Goal: Transaction & Acquisition: Book appointment/travel/reservation

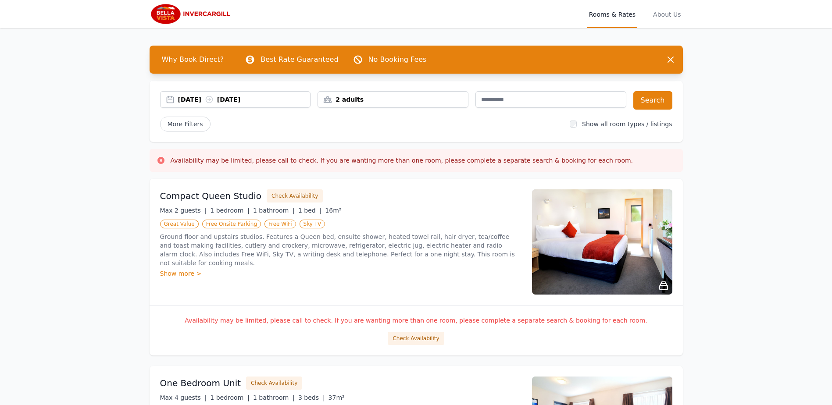
click at [410, 103] on div "2 adults" at bounding box center [393, 99] width 150 height 9
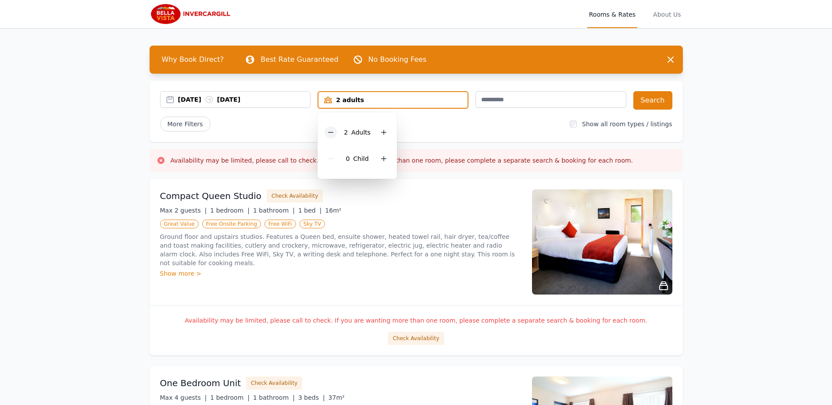
click at [333, 130] on icon at bounding box center [330, 132] width 7 height 7
click at [739, 164] on div "Open main menu Rooms & Rates About Us Why Book Direct? Best Rate Guaranteed No …" at bounding box center [416, 404] width 832 height 809
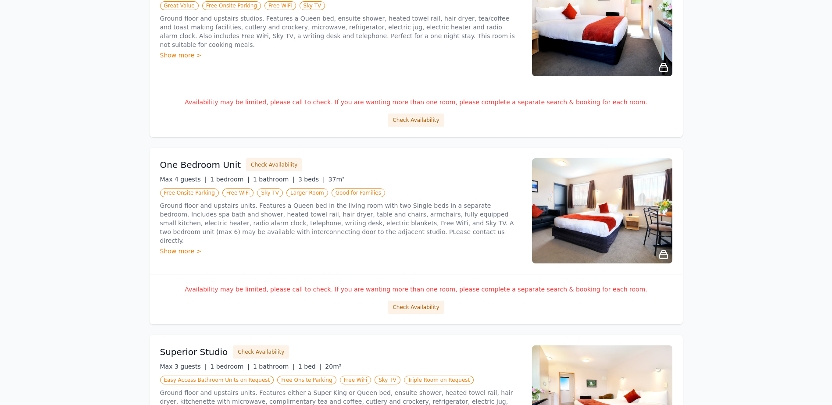
scroll to position [219, 0]
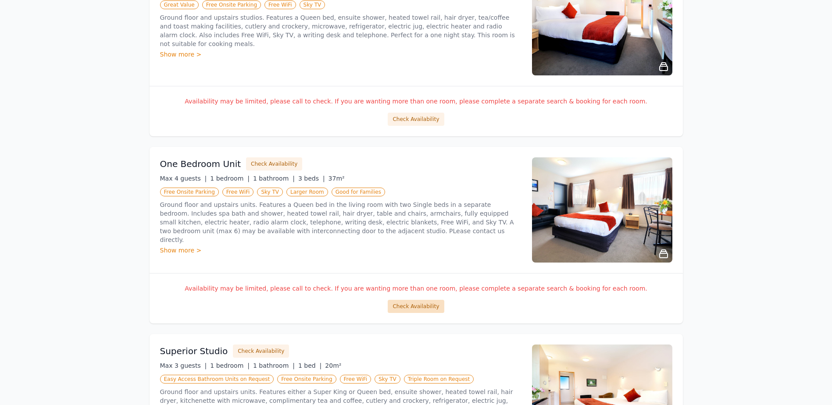
click at [411, 305] on button "Check Availability" at bounding box center [416, 306] width 56 height 13
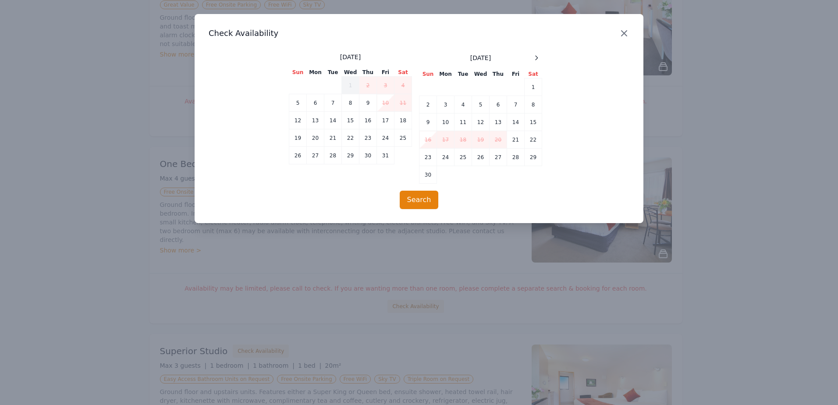
click at [626, 33] on icon "button" at bounding box center [624, 33] width 11 height 11
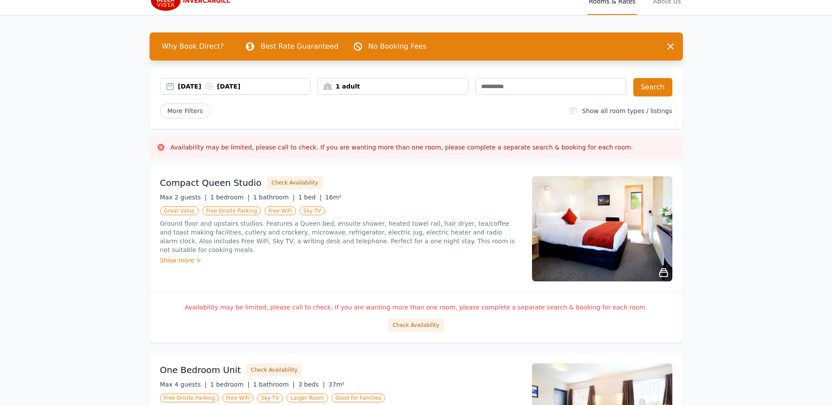
scroll to position [0, 0]
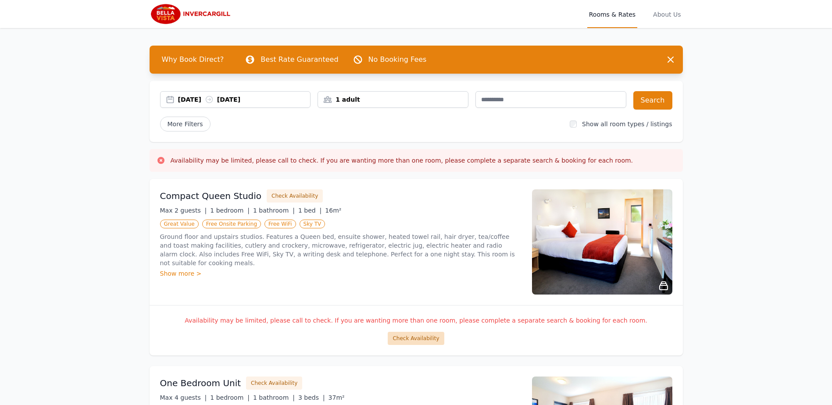
click at [409, 340] on button "Check Availability" at bounding box center [416, 338] width 56 height 13
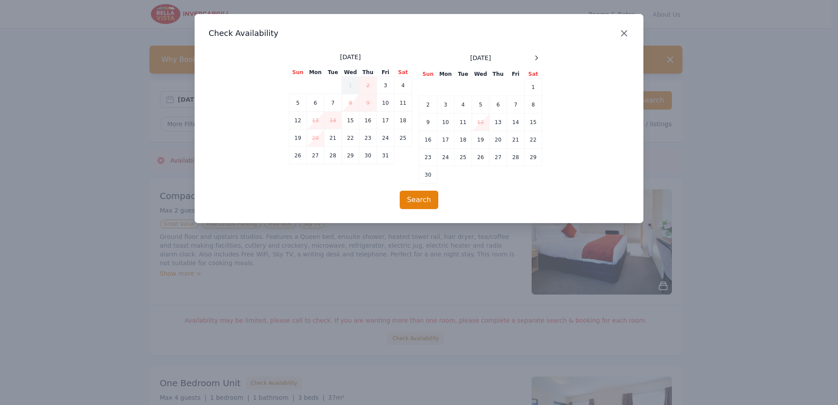
click at [627, 33] on icon "button" at bounding box center [624, 33] width 11 height 11
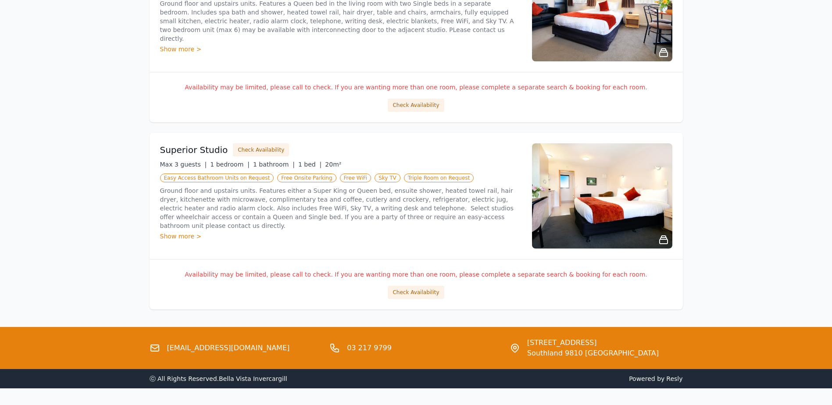
scroll to position [446, 0]
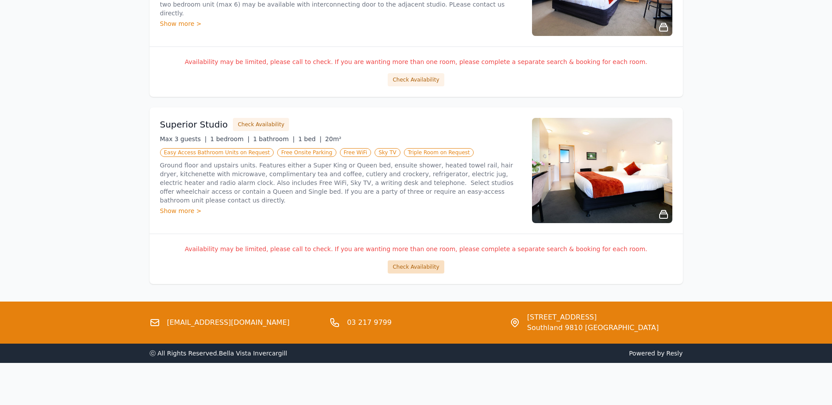
click at [424, 263] on button "Check Availability" at bounding box center [416, 266] width 56 height 13
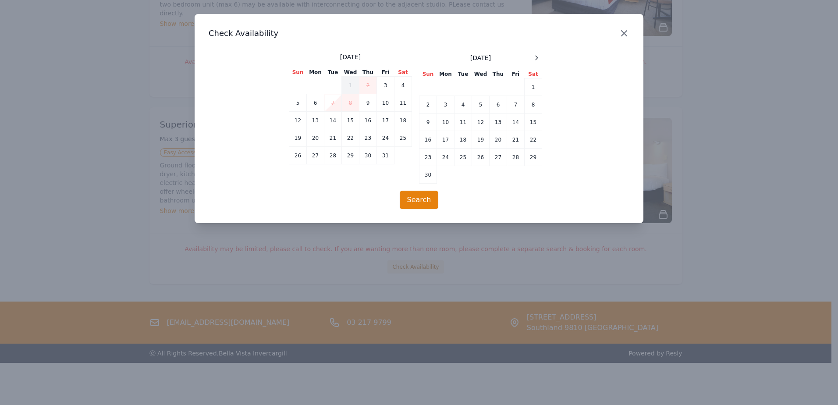
click at [627, 32] on icon "button" at bounding box center [624, 33] width 11 height 11
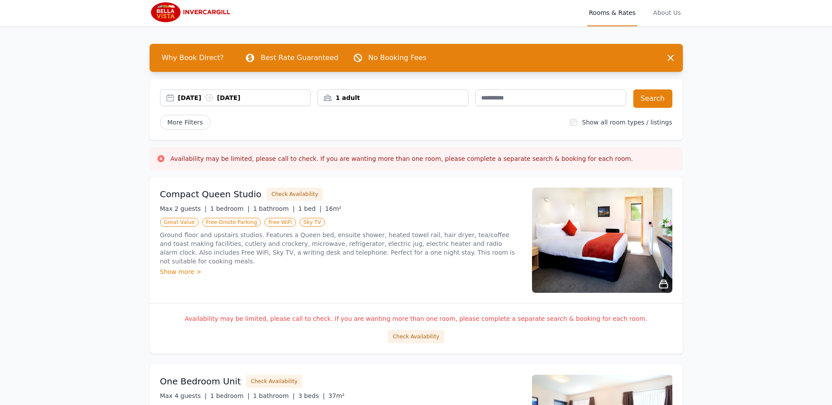
scroll to position [0, 0]
